Goal: Information Seeking & Learning: Check status

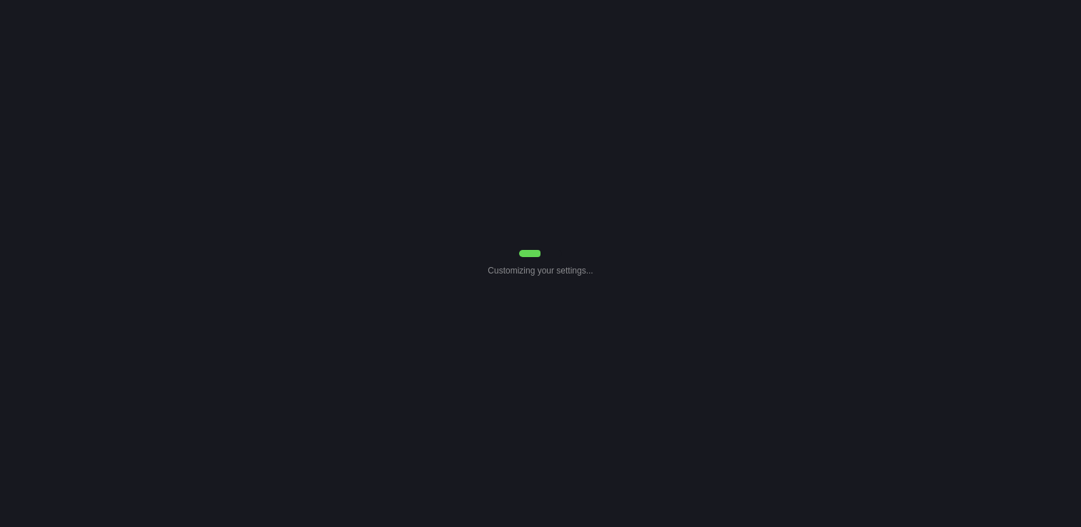
select select "Common Use"
select select "0"
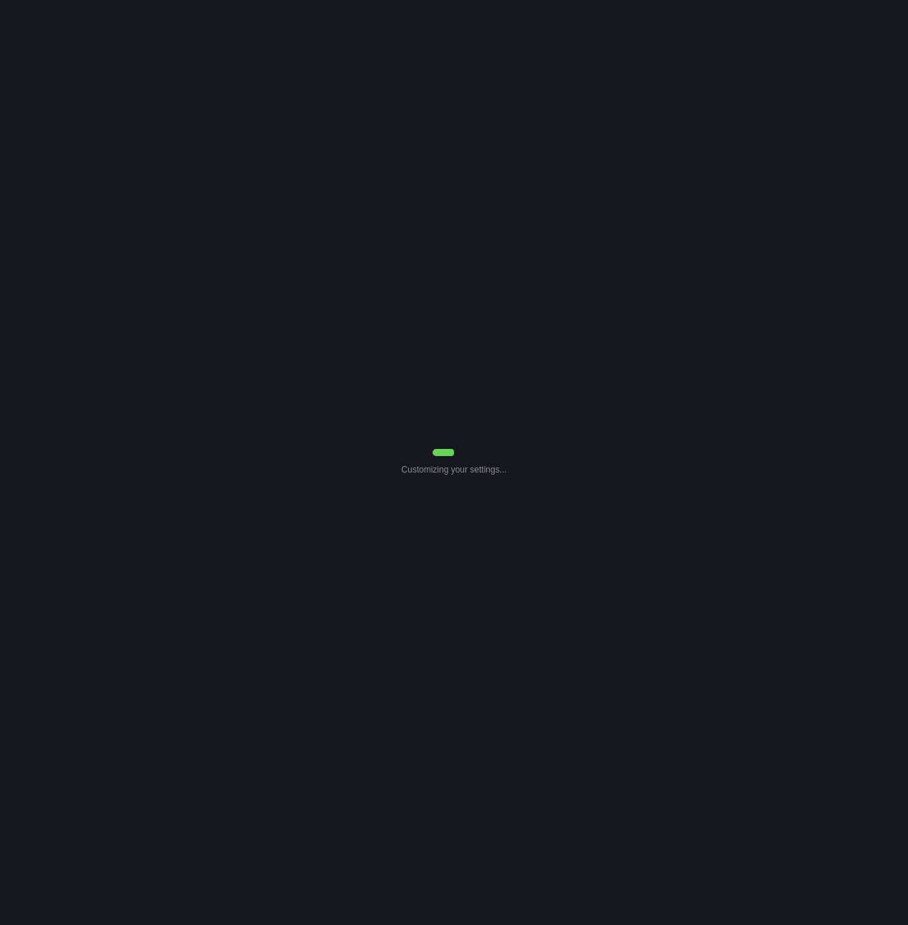
select select "Common Use"
select select "0"
